Goal: Navigation & Orientation: Find specific page/section

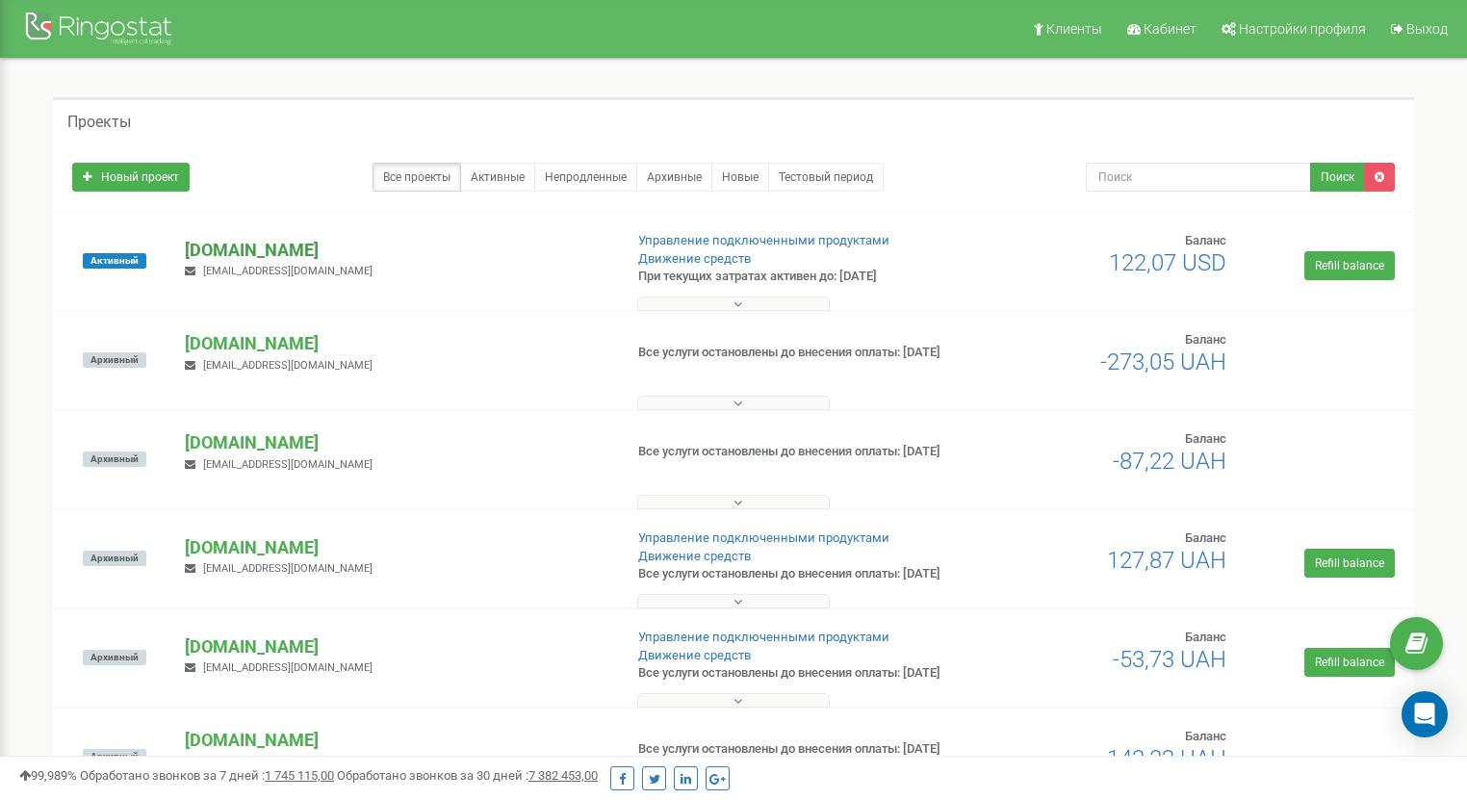
click at [231, 250] on p "[DOMAIN_NAME]" at bounding box center [396, 250] width 422 height 25
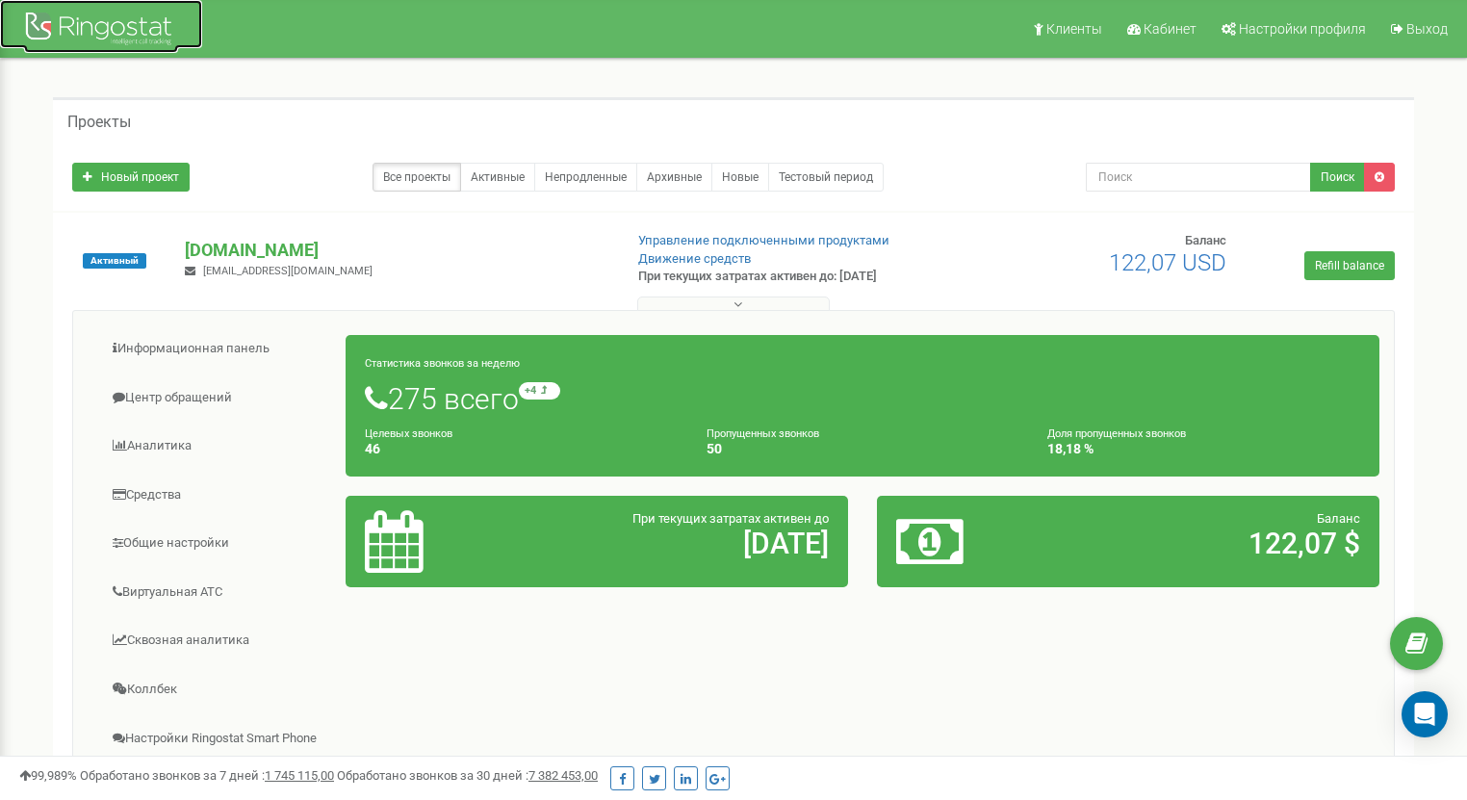
click at [83, 24] on img at bounding box center [101, 30] width 154 height 45
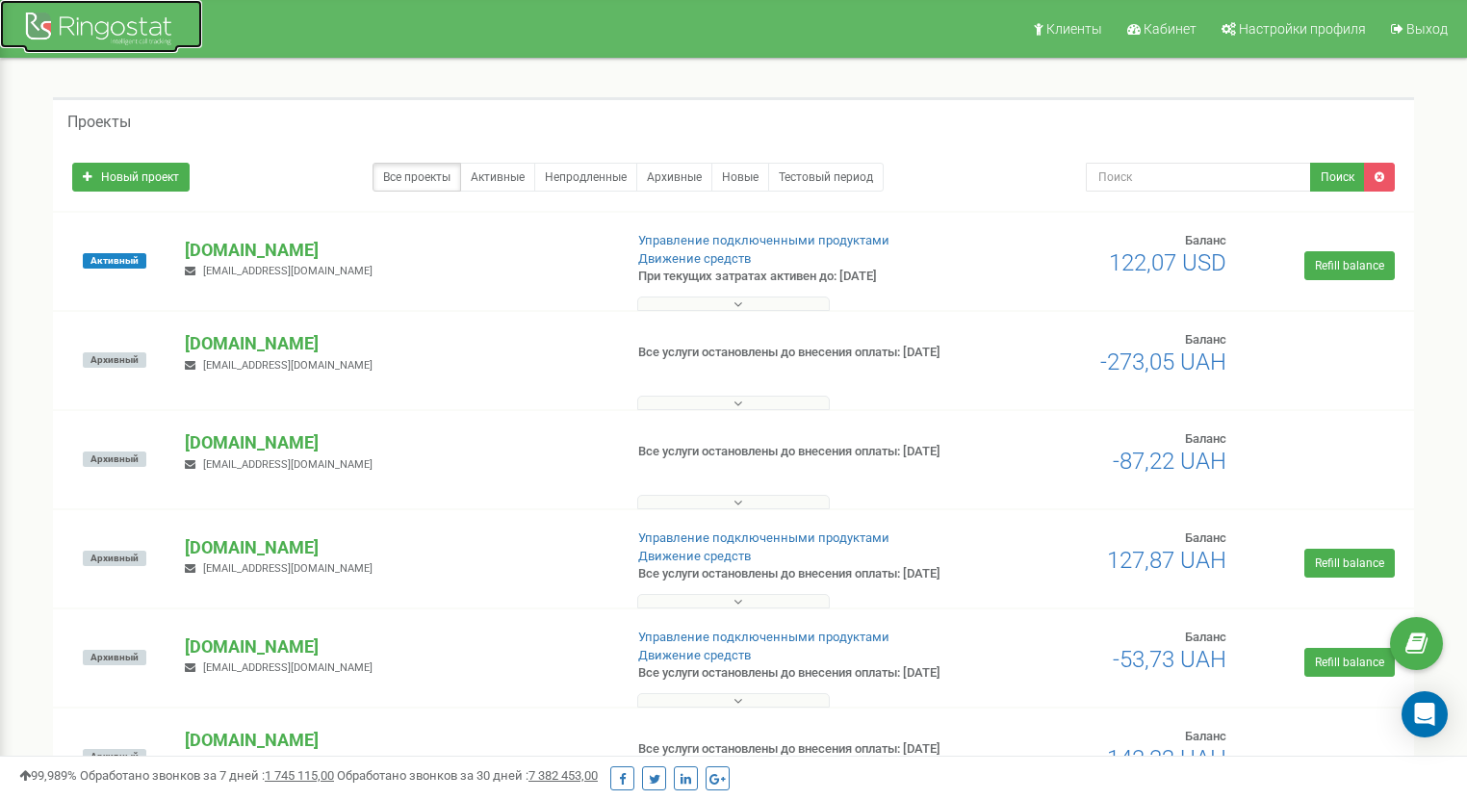
click at [131, 27] on img at bounding box center [101, 30] width 154 height 45
click at [1202, 29] on link "Кабинет" at bounding box center [1160, 29] width 91 height 58
